Goal: Task Accomplishment & Management: Complete application form

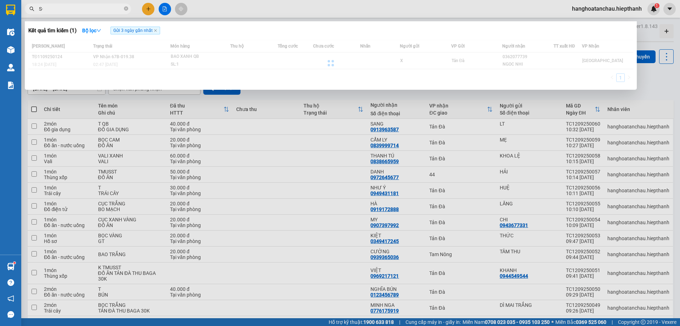
type input "S"
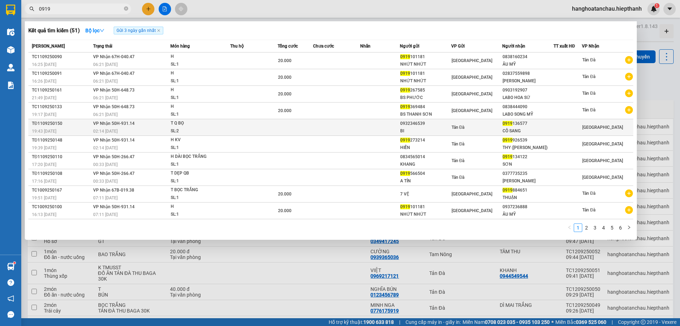
type input "0919"
click at [249, 123] on td at bounding box center [253, 127] width 47 height 17
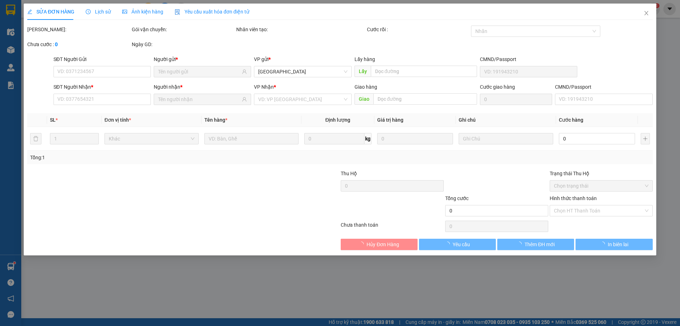
type input "0932346539"
type input "BI"
type input "0919136577"
type input "CÔ SANG"
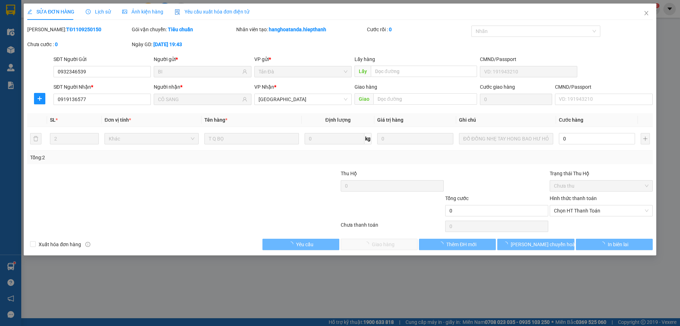
click at [466, 169] on div at bounding box center [497, 181] width 105 height 25
